Goal: Transaction & Acquisition: Subscribe to service/newsletter

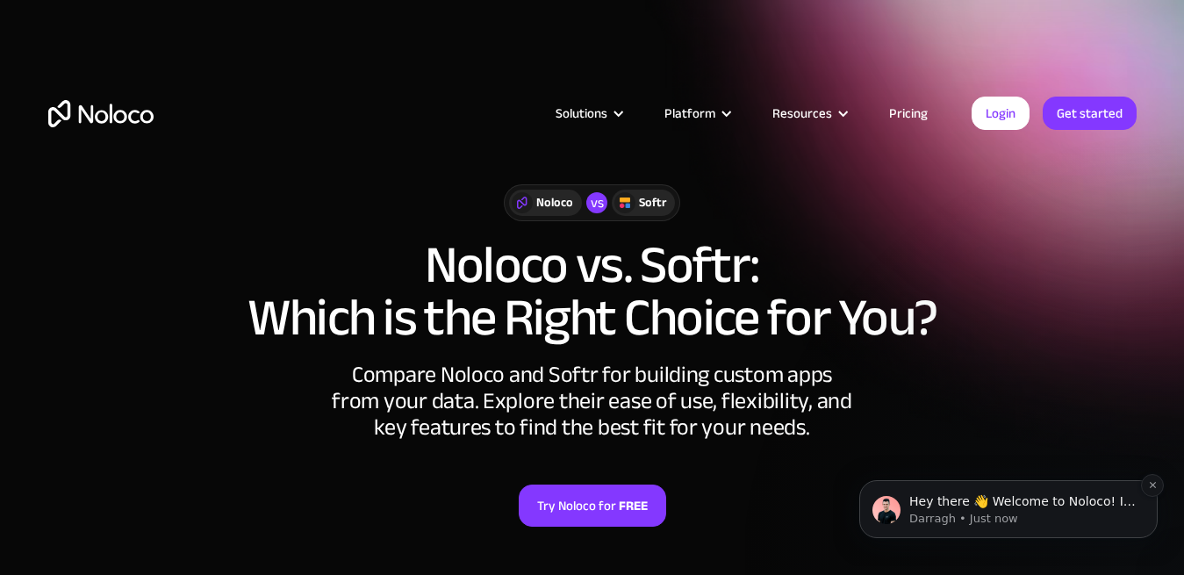
click at [1028, 520] on p "Darragh • Just now" at bounding box center [1023, 519] width 227 height 16
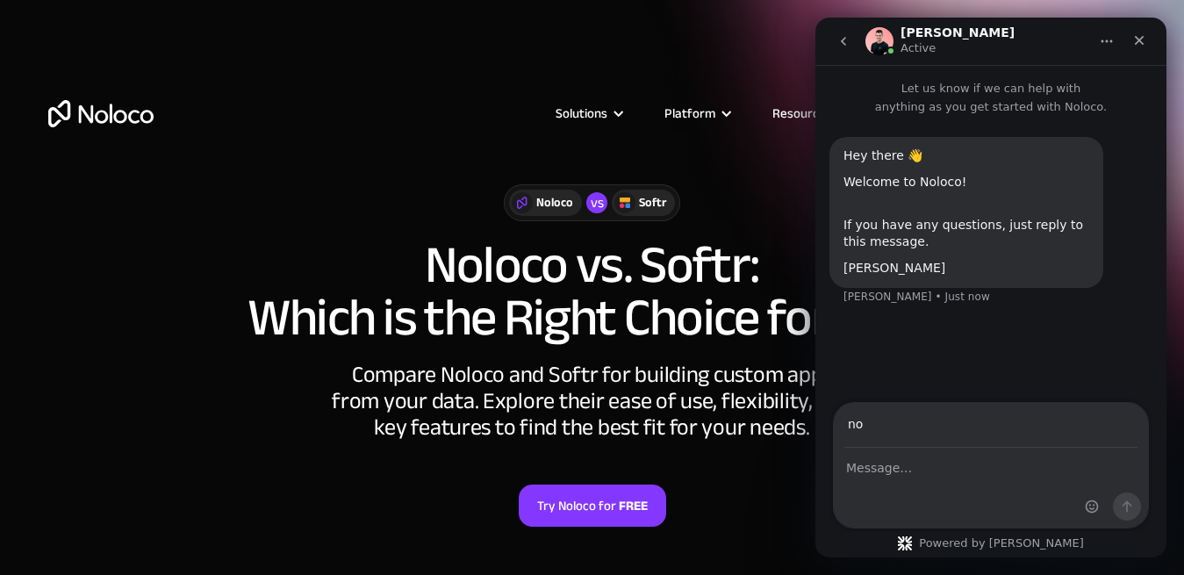
type input "n"
click at [973, 490] on div "Intercom messenger" at bounding box center [991, 488] width 314 height 79
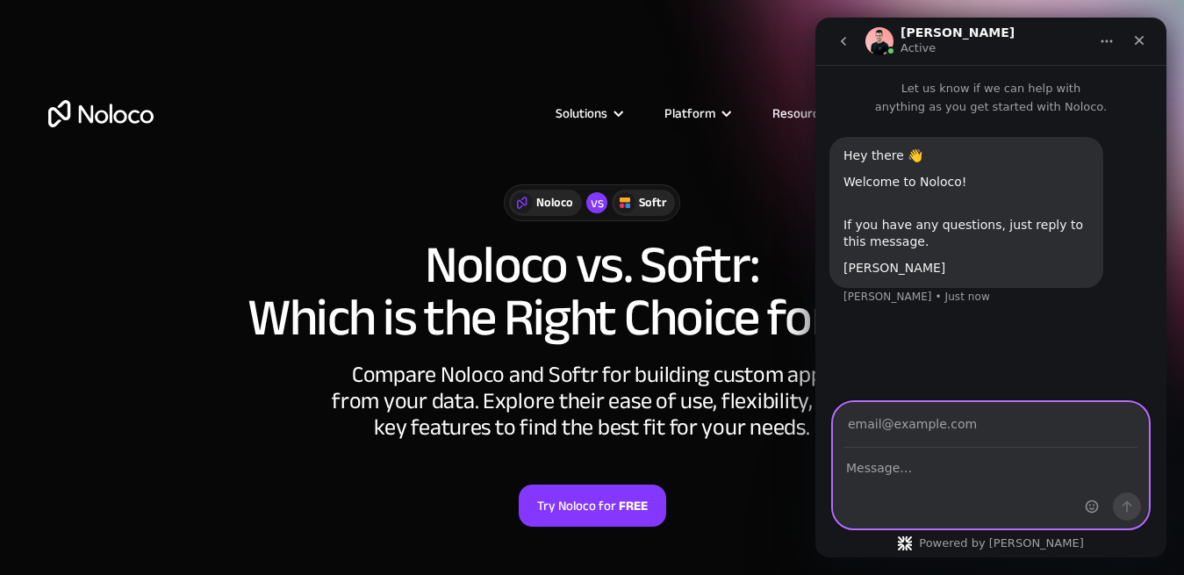
click at [876, 461] on textarea "Message…" at bounding box center [991, 464] width 314 height 30
type textarea "not yet!"
click at [900, 426] on input "Your email" at bounding box center [991, 425] width 293 height 45
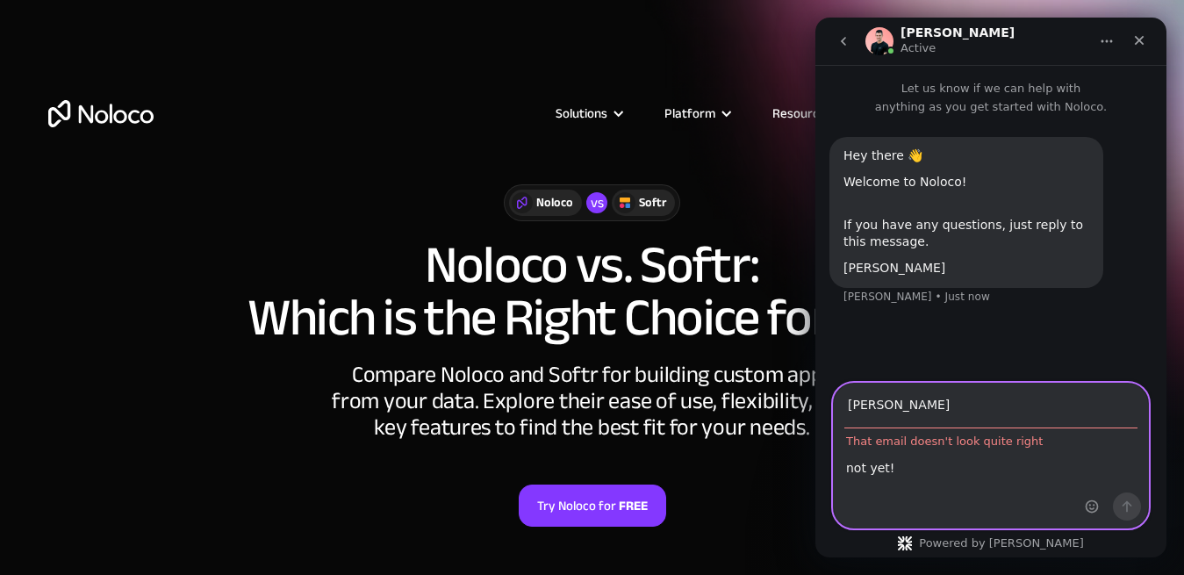
click at [902, 467] on textarea "not yet!" at bounding box center [991, 464] width 314 height 30
type input "d"
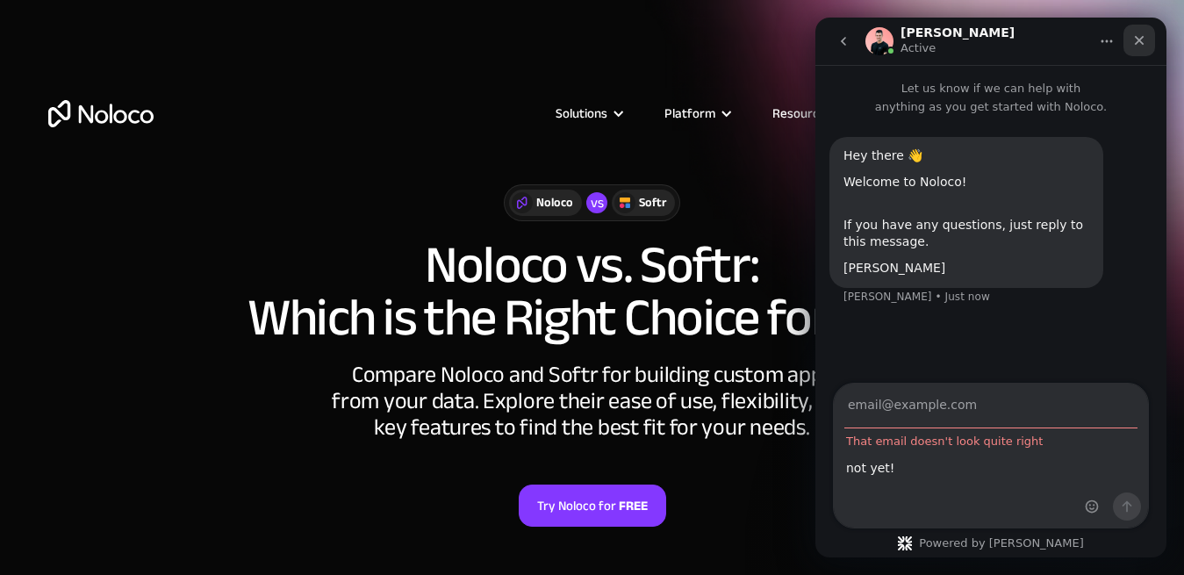
click at [1142, 34] on icon "Close" at bounding box center [1140, 40] width 14 height 14
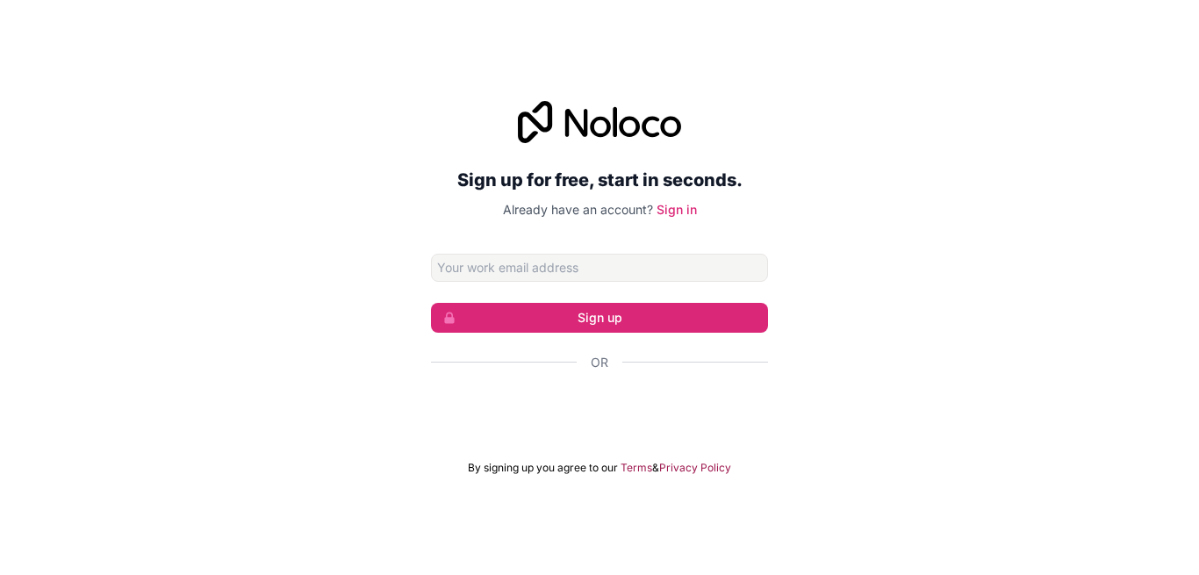
click at [669, 391] on div "Sign in with Google. Opens in new tab" at bounding box center [578, 410] width 295 height 39
click at [632, 392] on div "Sign in with Google. Opens in new tab" at bounding box center [578, 410] width 295 height 39
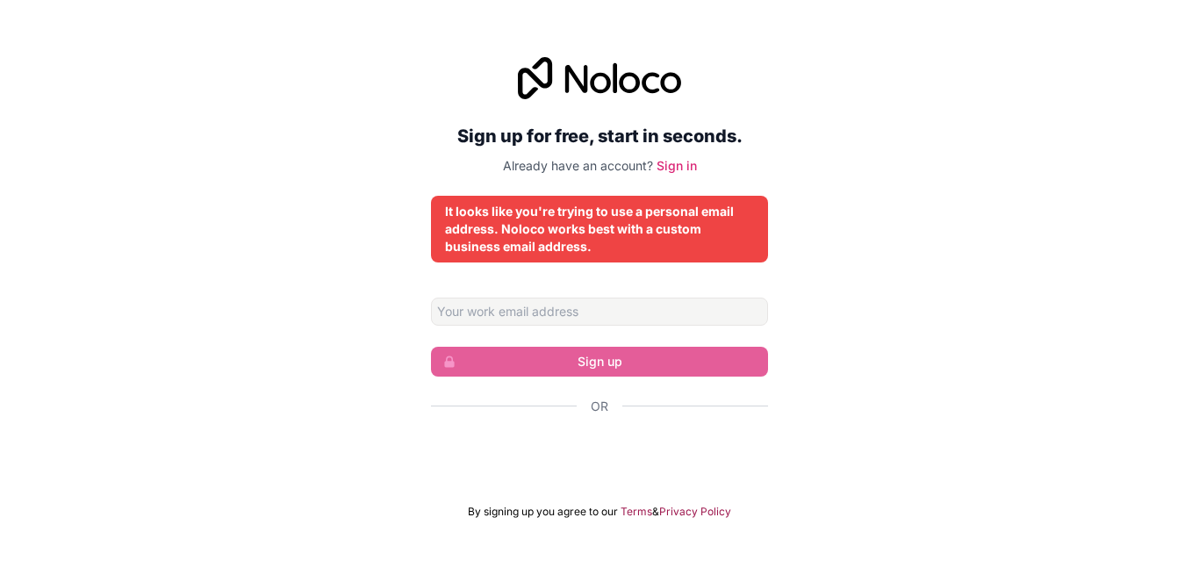
click at [611, 285] on div "Sign up for free, start in seconds. Already have an account? Sign in It looks l…" at bounding box center [599, 288] width 337 height 462
click at [585, 298] on input "Email address" at bounding box center [599, 312] width 337 height 28
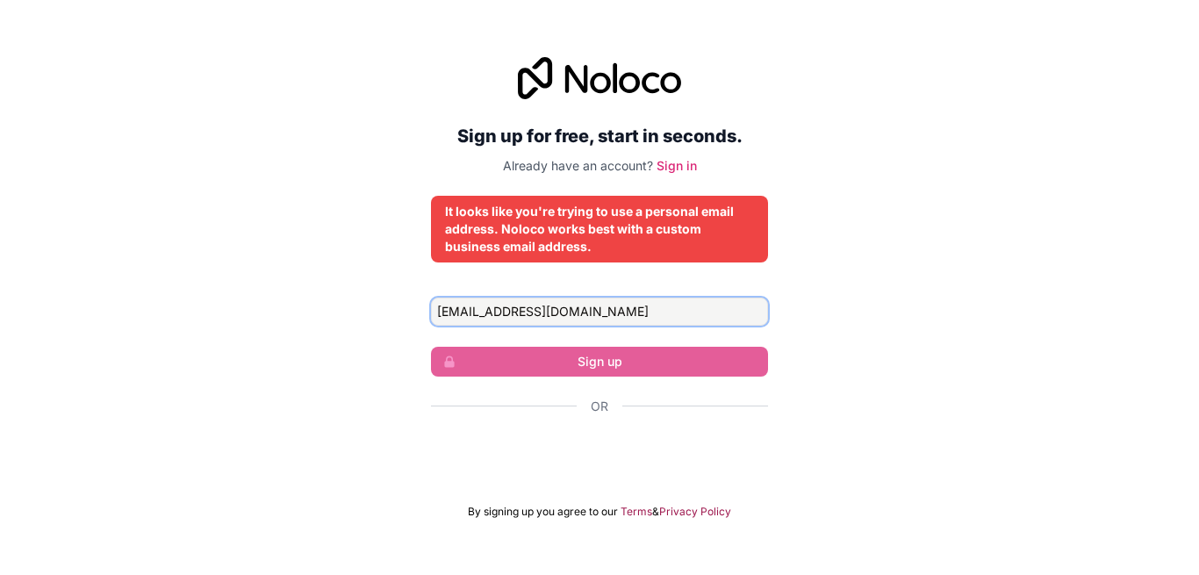
type input "marknjorogembugua@gmail.com"
click at [796, 336] on div "Sign up for free, start in seconds. Already have an account? Sign in It looks l…" at bounding box center [599, 287] width 1199 height 511
